Goal: Navigation & Orientation: Find specific page/section

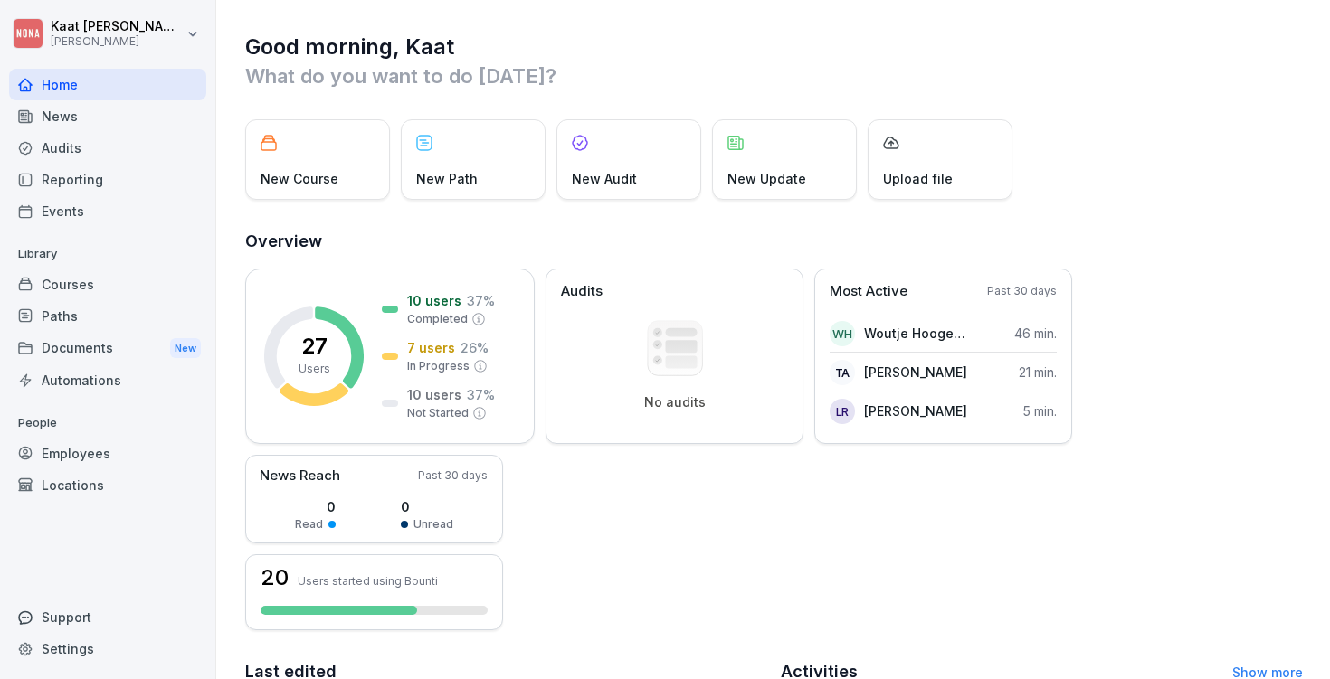
click at [327, 79] on p "What do you want to do [DATE]?" at bounding box center [773, 76] width 1057 height 29
click at [112, 109] on div "News" at bounding box center [107, 116] width 197 height 32
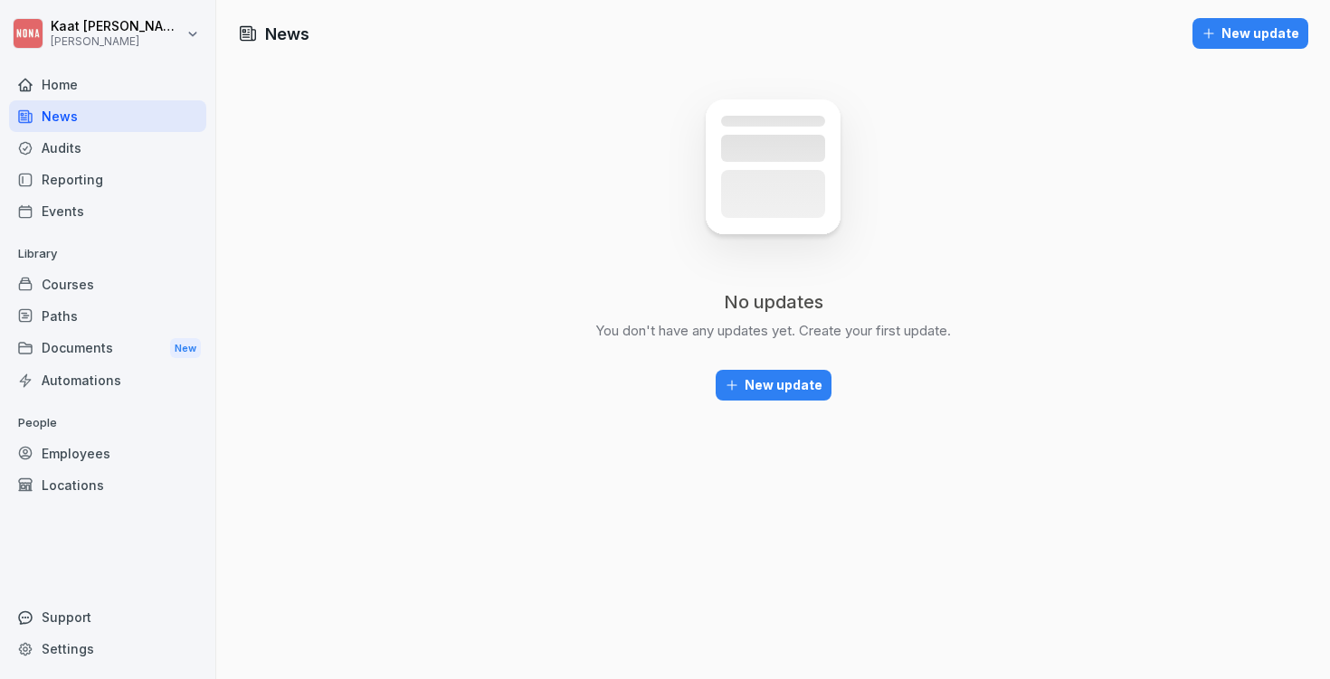
click at [96, 96] on div "Home" at bounding box center [107, 85] width 197 height 32
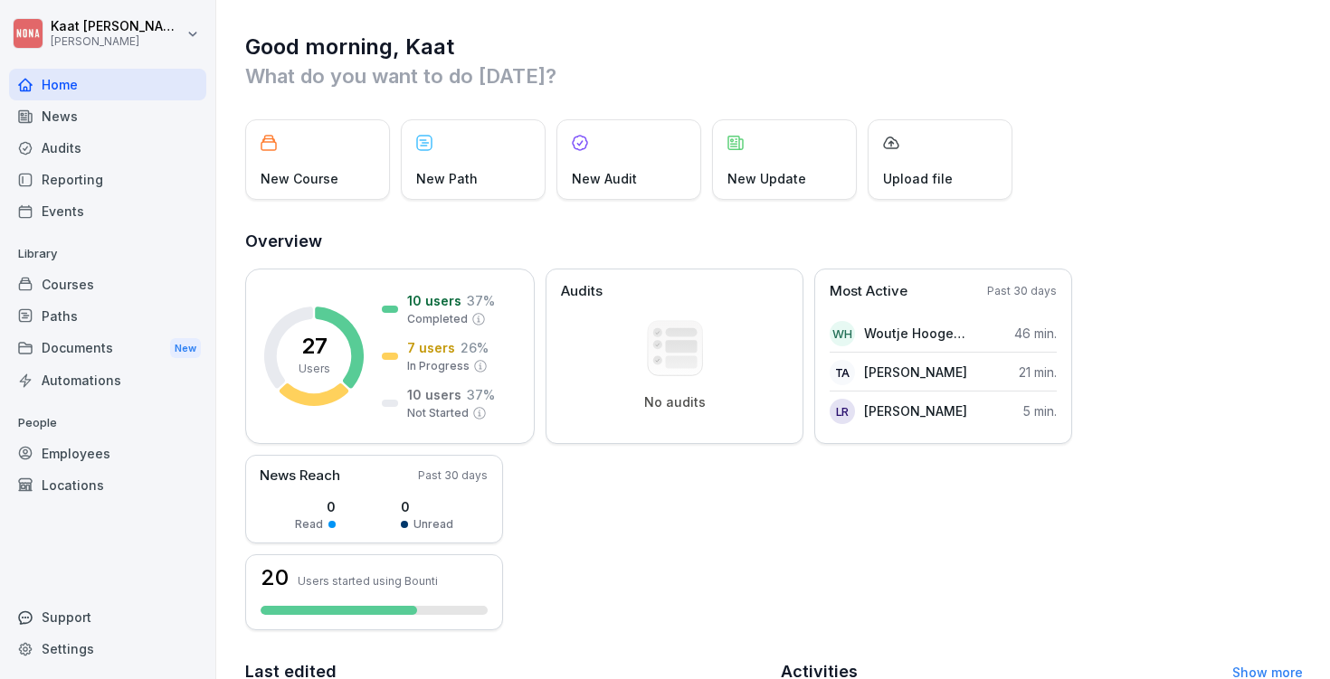
click at [92, 451] on div "Employees" at bounding box center [107, 454] width 197 height 32
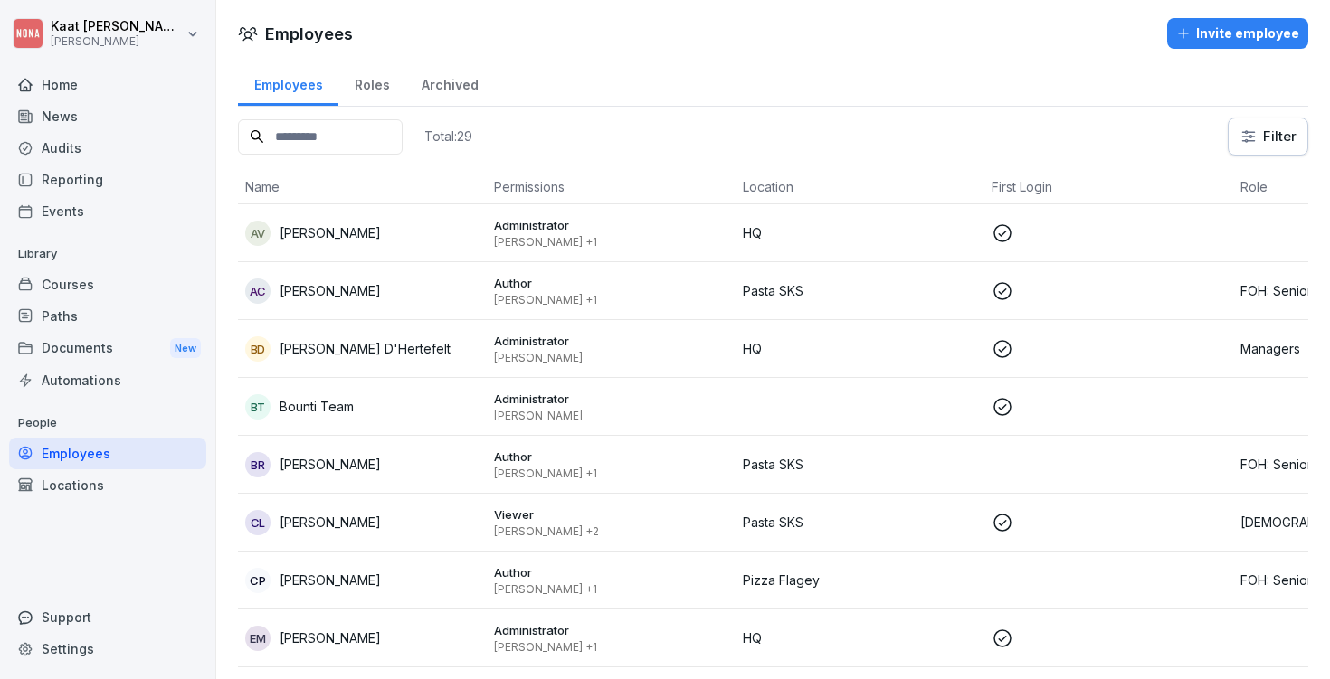
click at [556, 144] on div "Total: 29 Filter" at bounding box center [773, 137] width 1070 height 38
click at [380, 98] on div "Roles" at bounding box center [371, 82] width 67 height 46
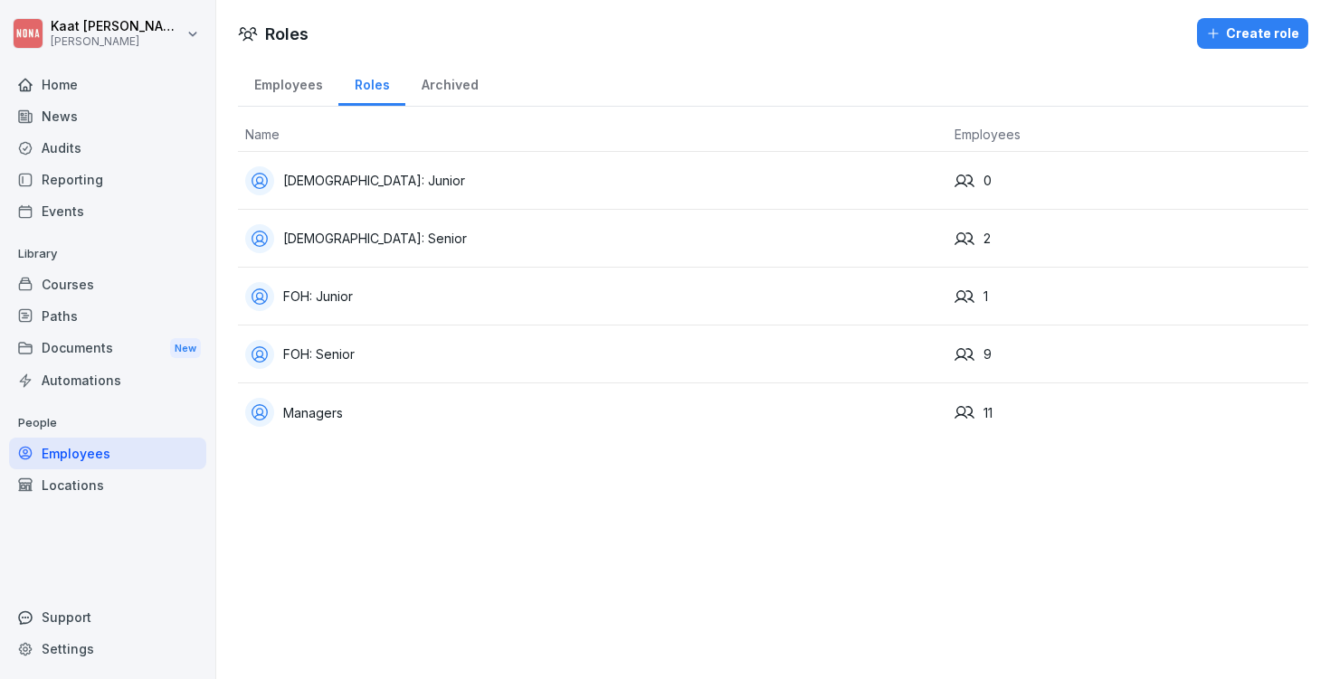
click at [305, 95] on div "Employees" at bounding box center [288, 83] width 100 height 46
